Goal: Task Accomplishment & Management: Manage account settings

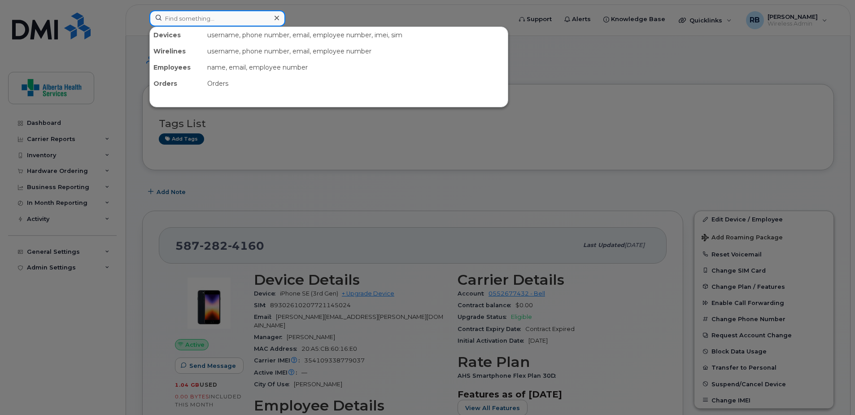
click at [216, 20] on input at bounding box center [217, 18] width 136 height 16
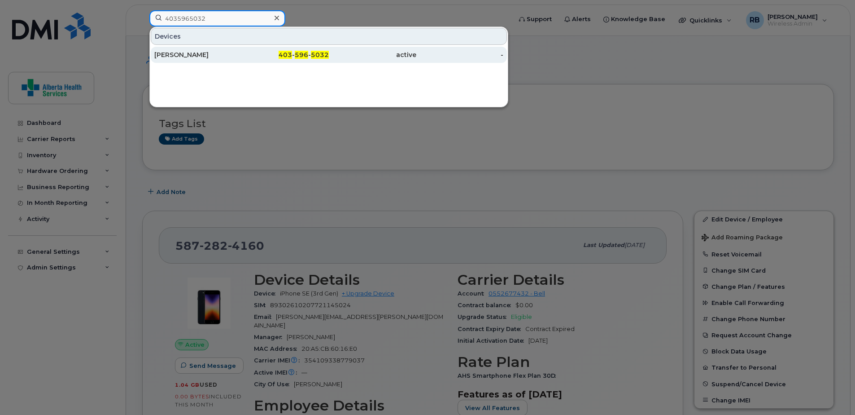
type input "4035965032"
click at [249, 53] on div "403 - 596 - 5032" at bounding box center [285, 54] width 87 height 9
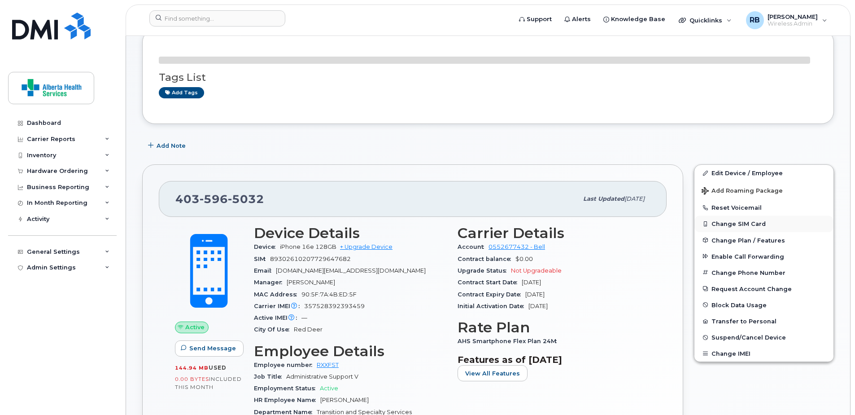
scroll to position [90, 0]
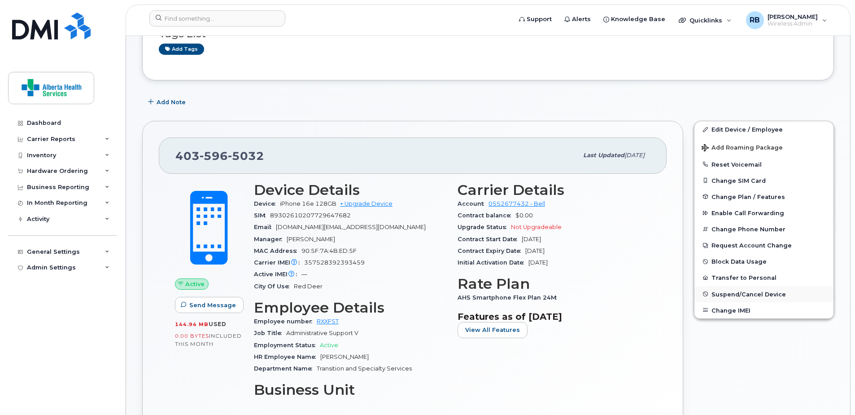
click at [735, 296] on span "Suspend/Cancel Device" at bounding box center [749, 293] width 74 height 7
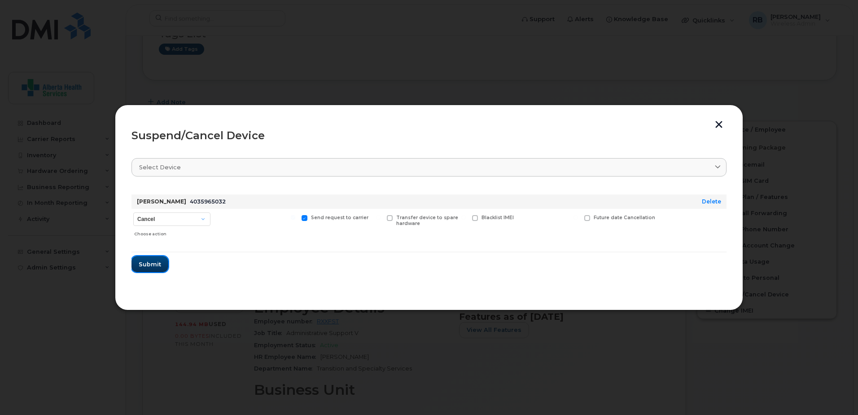
click at [154, 264] on span "Submit" at bounding box center [150, 264] width 22 height 9
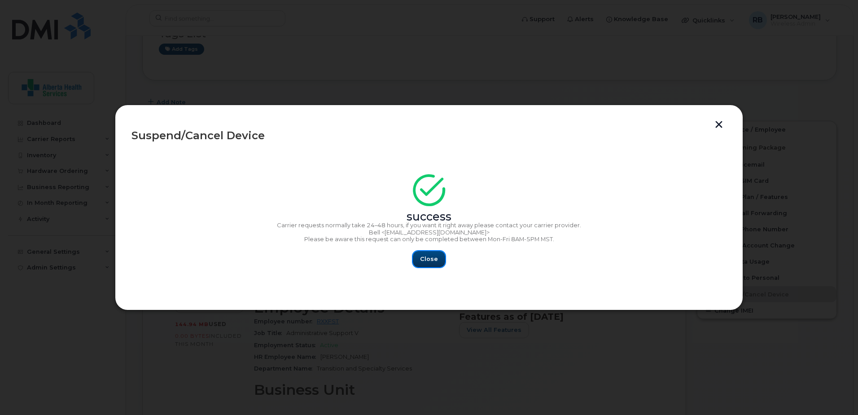
click at [428, 258] on span "Close" at bounding box center [429, 258] width 18 height 9
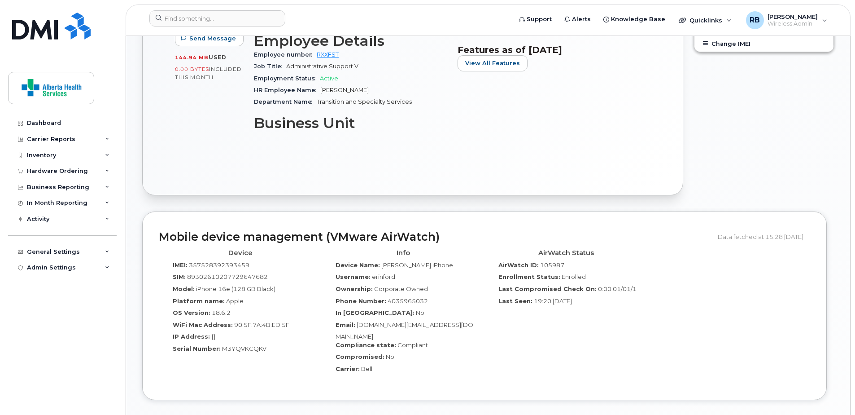
scroll to position [359, 0]
